Goal: Complete application form

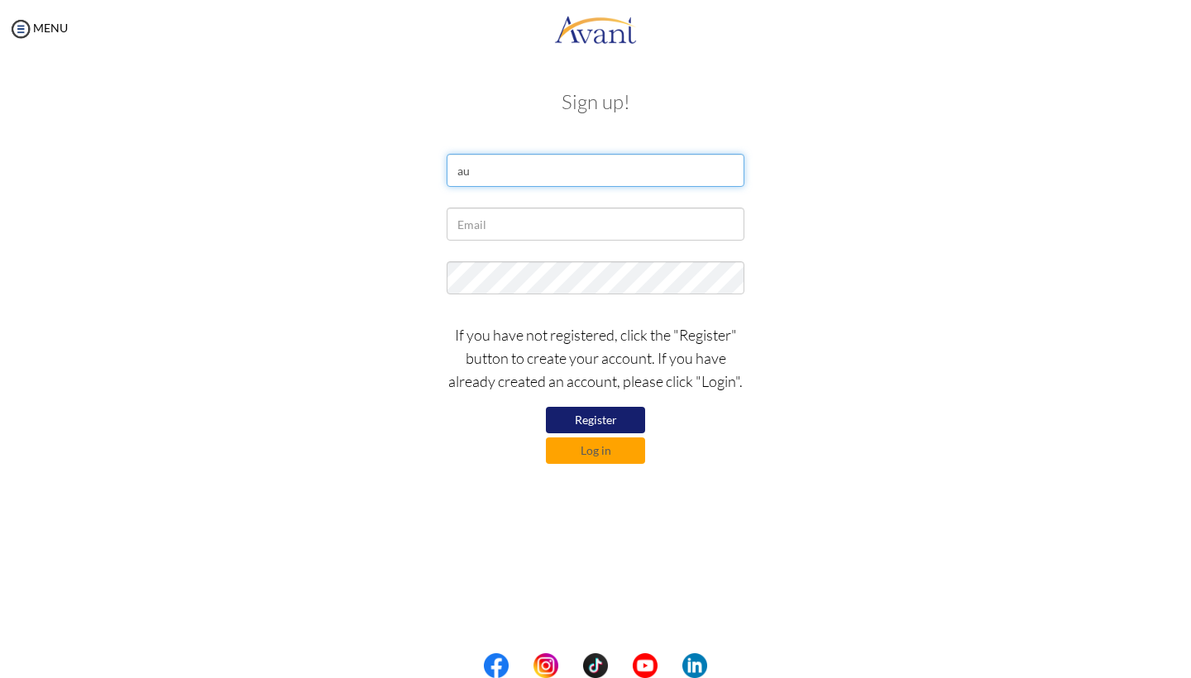
type input "a"
type input "A"
type input "Baltus"
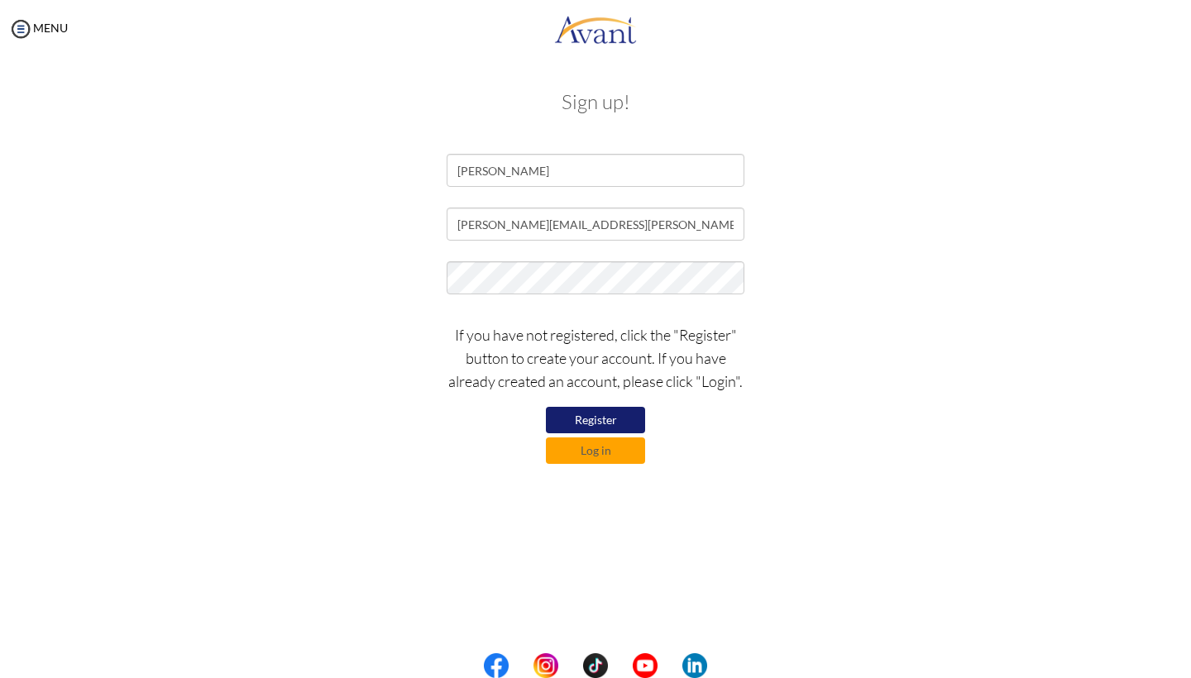
click at [609, 414] on button "Register" at bounding box center [595, 420] width 99 height 26
click at [610, 419] on button "Register" at bounding box center [595, 420] width 99 height 26
click at [591, 226] on input "audrey.baltus@hotmail" at bounding box center [596, 224] width 298 height 33
type input "audrey.baltus@hotmail.com"
click at [620, 430] on button "Register" at bounding box center [595, 420] width 99 height 26
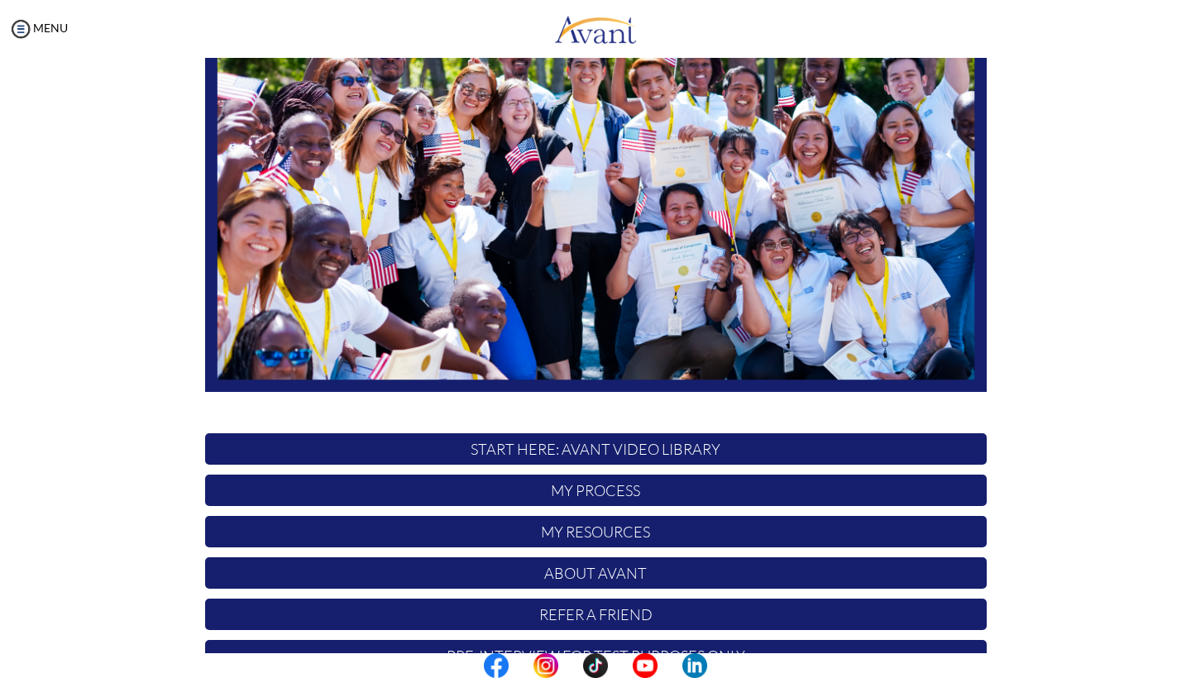
scroll to position [199, 0]
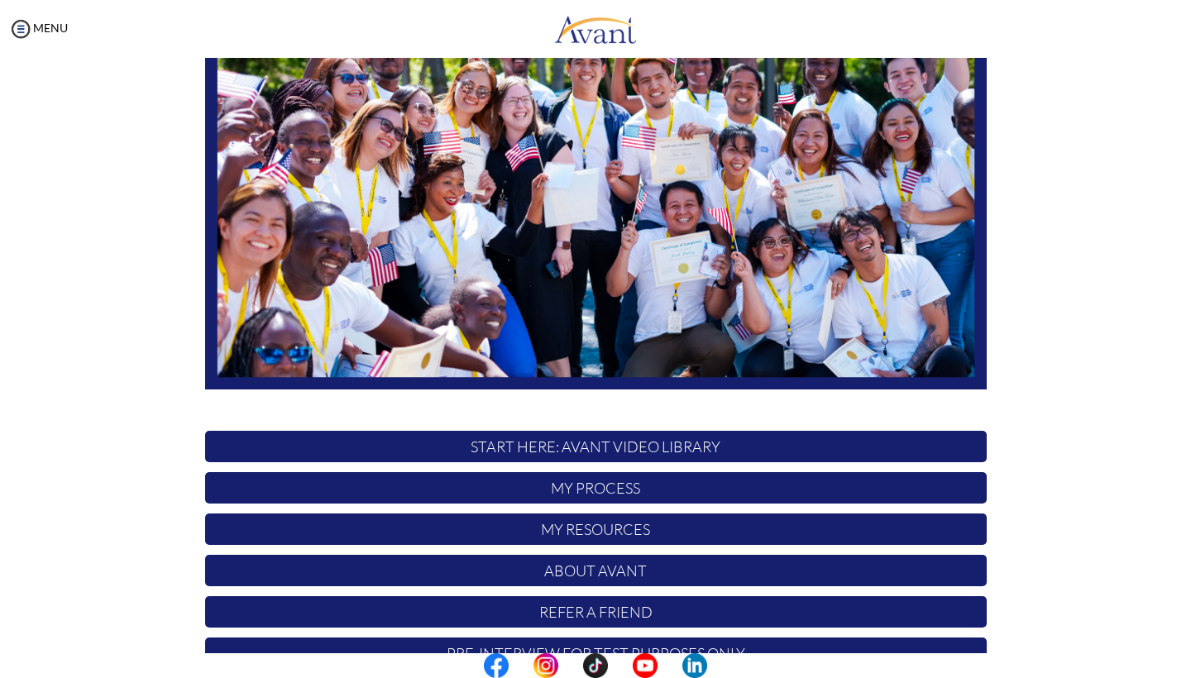
click at [667, 450] on p "START HERE: Avant Video Library" at bounding box center [596, 446] width 782 height 31
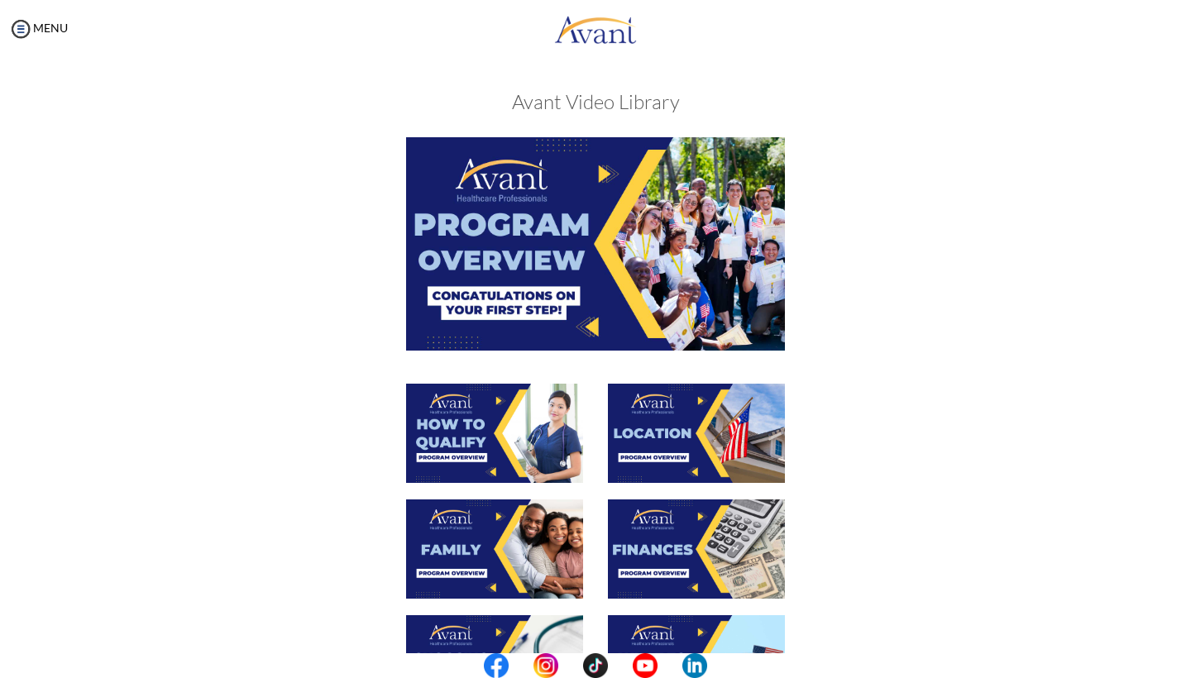
click at [642, 253] on img at bounding box center [595, 243] width 379 height 213
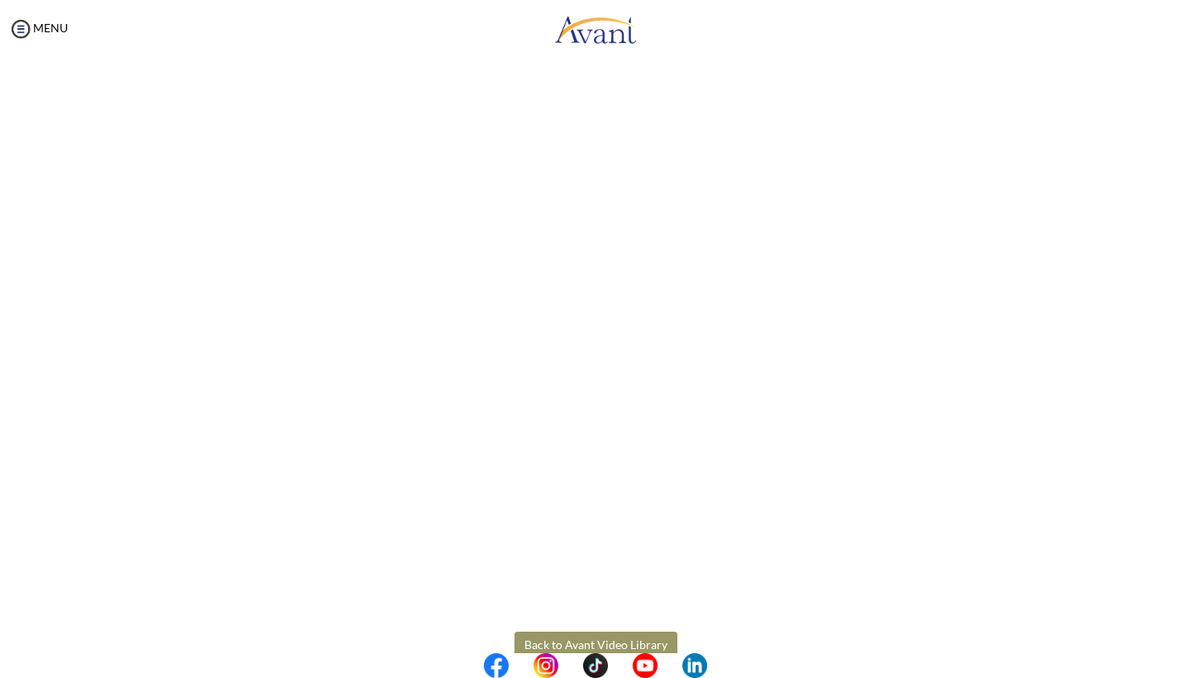
scroll to position [103, 0]
